Goal: Transaction & Acquisition: Obtain resource

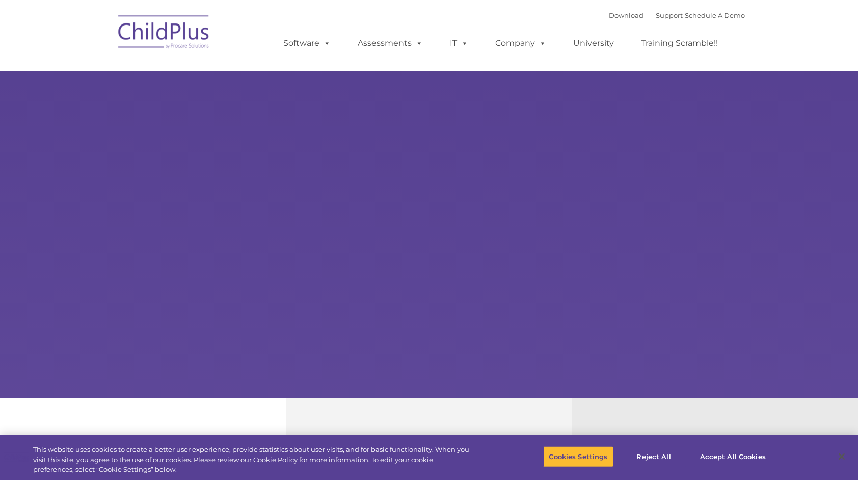
select select "MEDIUM"
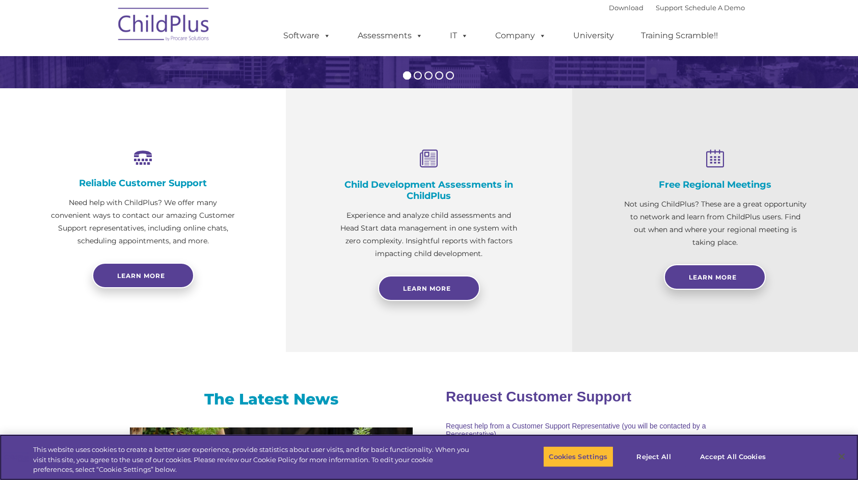
scroll to position [310, 0]
click at [732, 452] on button "Accept All Cookies" at bounding box center [733, 455] width 77 height 21
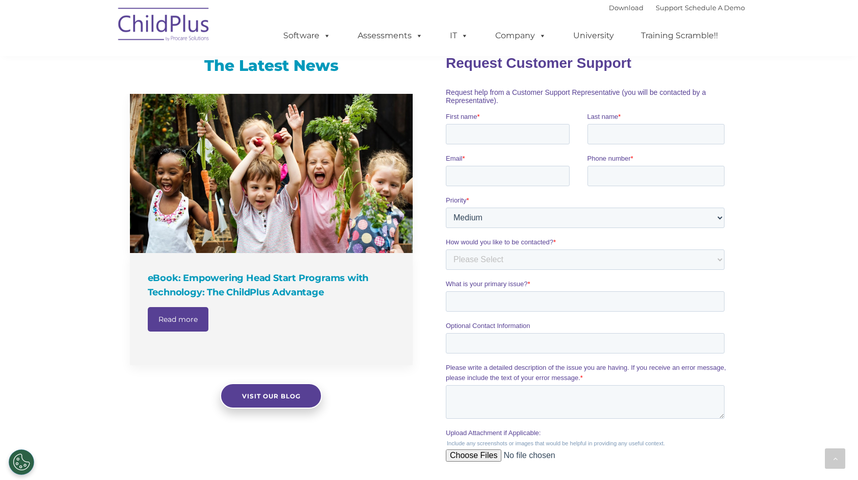
scroll to position [643, 0]
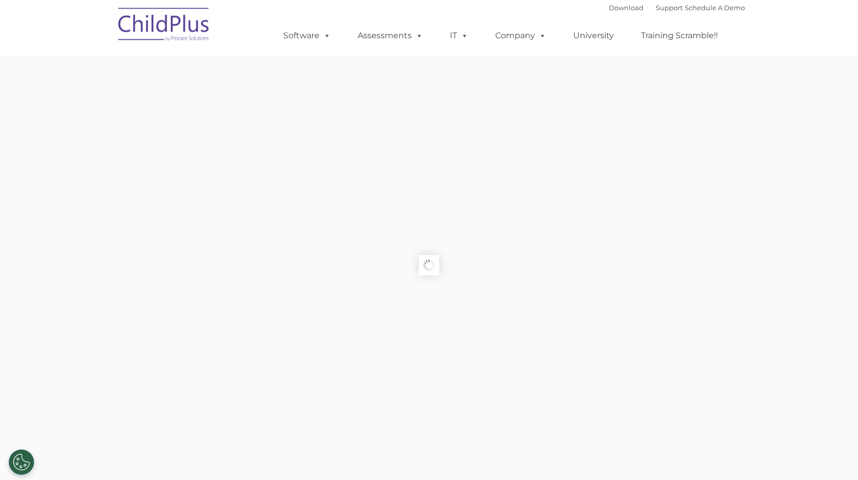
type input ""
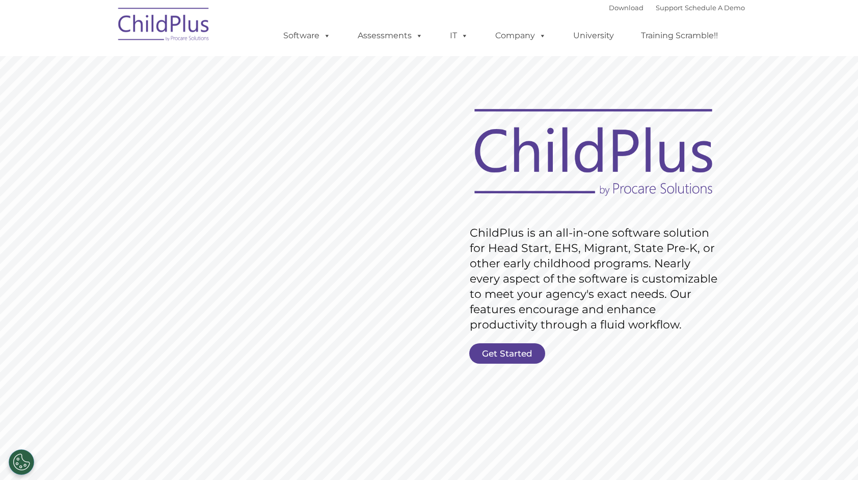
click at [480, 342] on rs-slide "Request Pricing ChildPlus is an all-in-one software solution for Head Start, EH…" at bounding box center [429, 265] width 858 height 459
click at [509, 354] on link "Get Started" at bounding box center [507, 353] width 76 height 20
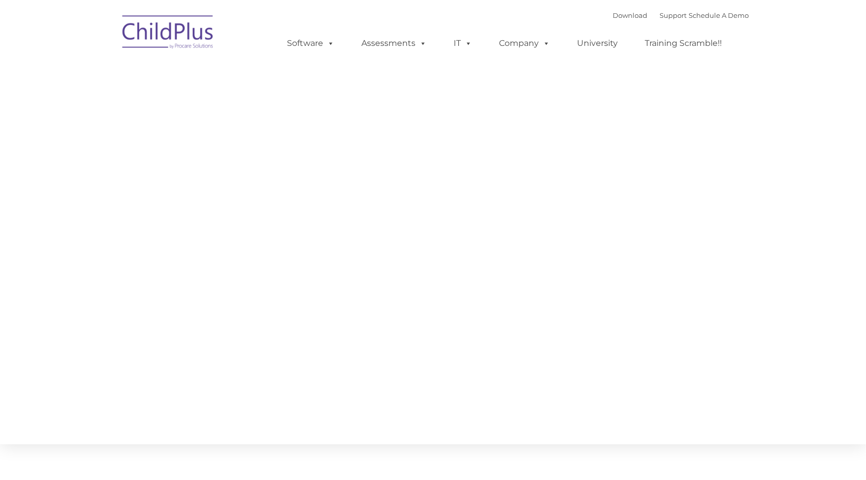
type input ""
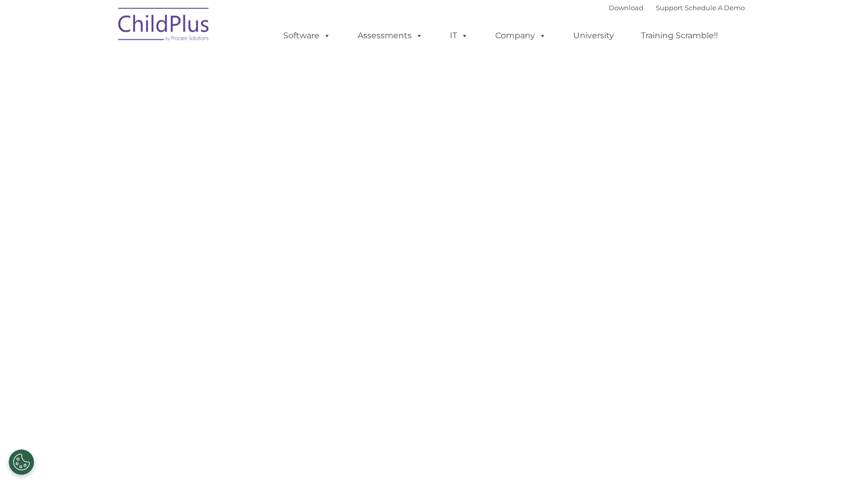
select select "MEDIUM"
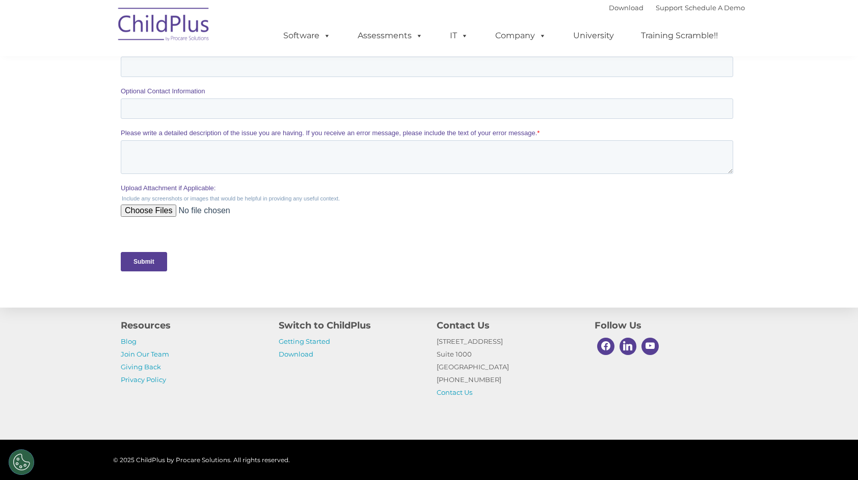
scroll to position [355, 0]
